Goal: Book appointment/travel/reservation

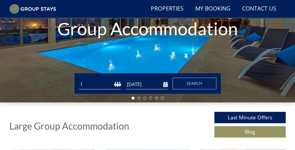
scroll to position [131, 0]
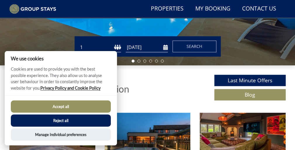
drag, startPoint x: 58, startPoint y: 109, endPoint x: 75, endPoint y: 91, distance: 25.3
click at [58, 109] on button "Accept all" at bounding box center [61, 107] width 100 height 12
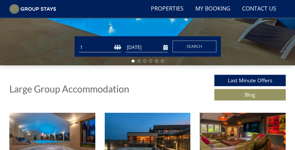
click at [118, 48] on select "1 2 3 4 5 6 7 8 9 10 11 12 13 14 15 16 17 18 19 20 21 22 23 24 25 26 27 28 29 3…" at bounding box center [100, 48] width 42 height 10
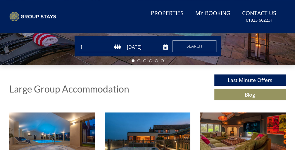
scroll to position [146, 0]
click at [79, 45] on select "1 2 3 4 5 6 7 8 9 10 11 12 13 14 15 16 17 18 19 20 21 22 23 24 25 26 27 28 29 3…" at bounding box center [100, 47] width 42 height 10
click at [114, 50] on select "1 2 3 4 5 6 7 8 9 10 11 12 13 14 15 16 17 18 19 20 21 22 23 24 25 26 27 28 29 3…" at bounding box center [100, 47] width 42 height 10
select select "16"
click at [79, 45] on select "1 2 3 4 5 6 7 8 9 10 11 12 13 14 15 16 17 18 19 20 21 22 23 24 25 26 27 28 29 3…" at bounding box center [100, 47] width 42 height 10
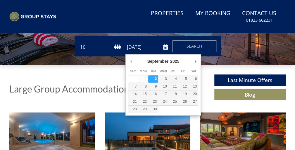
click at [164, 51] on input "[DATE]" at bounding box center [147, 47] width 42 height 10
type input "[DATE]"
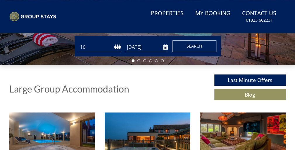
click at [193, 49] on span "Search" at bounding box center [195, 46] width 16 height 6
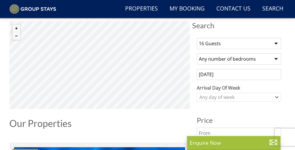
scroll to position [205, 0]
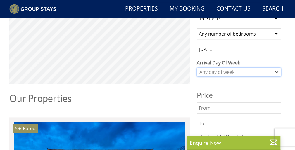
click at [255, 74] on div "Any day of week" at bounding box center [236, 72] width 76 height 6
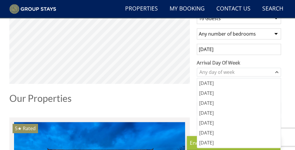
click at [260, 62] on label "Arrival Day Of Week" at bounding box center [239, 62] width 84 height 7
click at [0, 0] on select "[DATE] [DATE] [DATE] [DATE] [DATE] [DATE] [DATE]" at bounding box center [0, 0] width 0 height 0
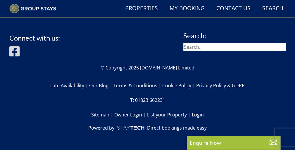
scroll to position [0, 0]
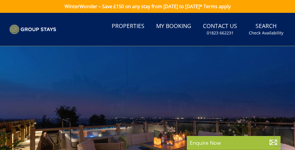
select select "16"
